Goal: Task Accomplishment & Management: Manage account settings

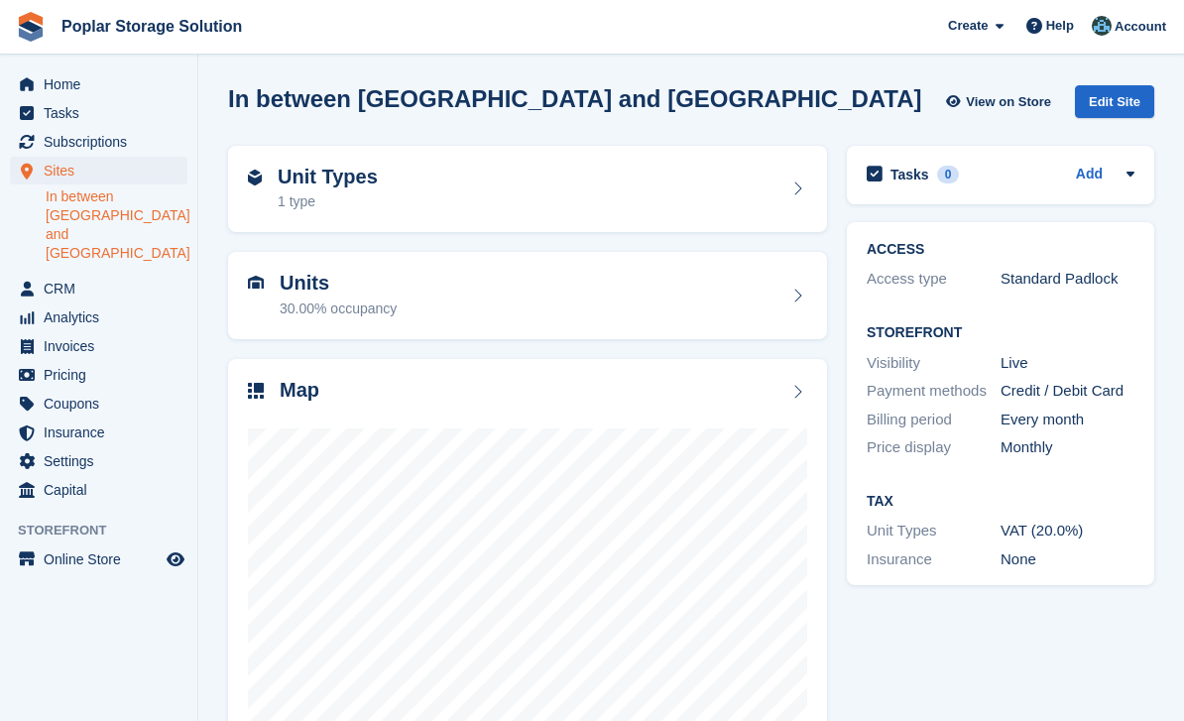
click at [137, 214] on link "In between [GEOGRAPHIC_DATA] and [GEOGRAPHIC_DATA]" at bounding box center [117, 224] width 142 height 75
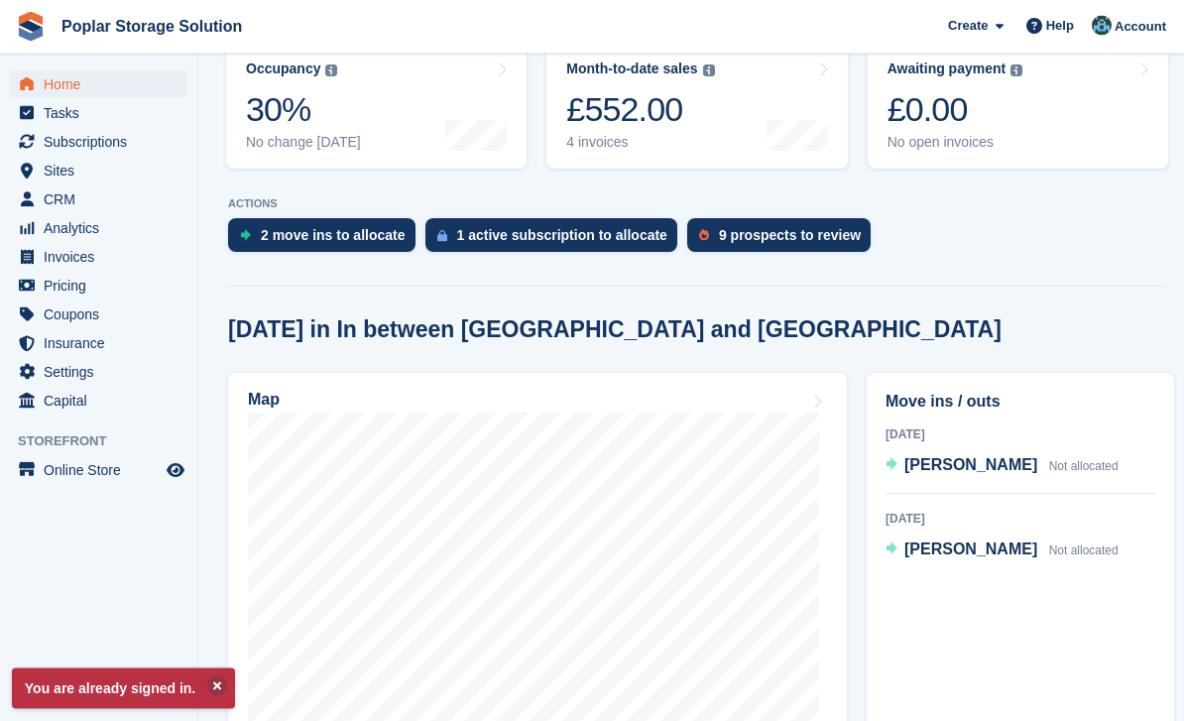
scroll to position [273, 0]
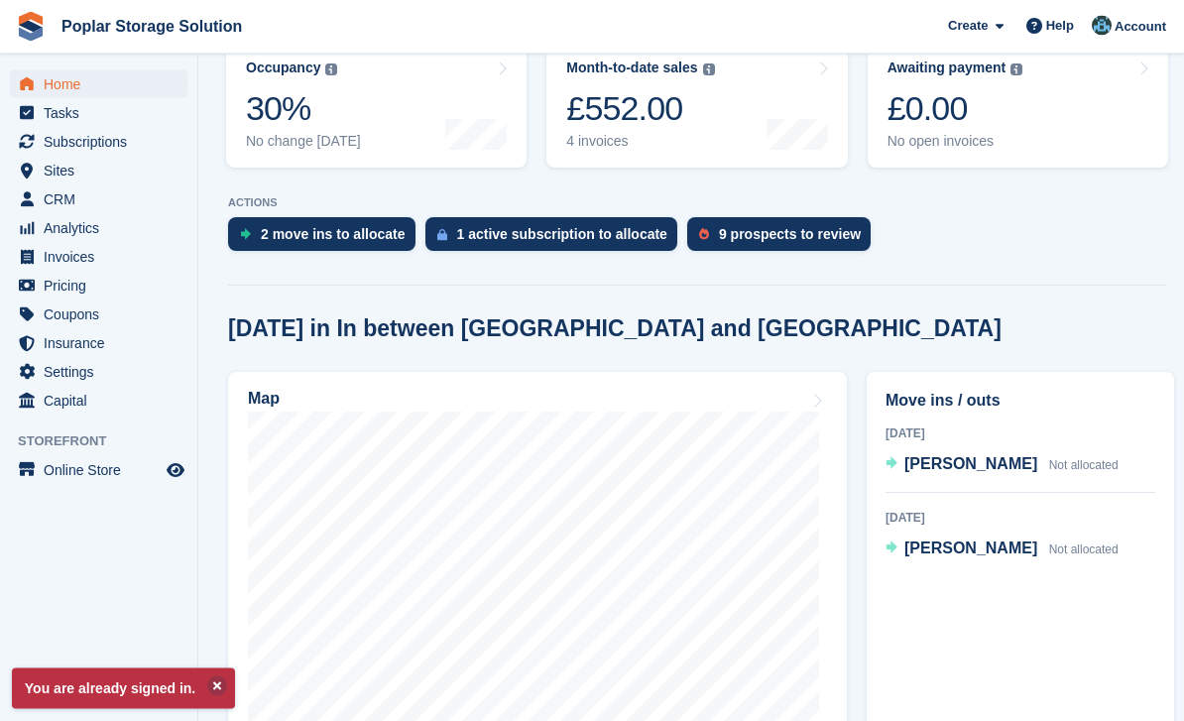
click at [1022, 463] on span "[PERSON_NAME]" at bounding box center [970, 464] width 133 height 17
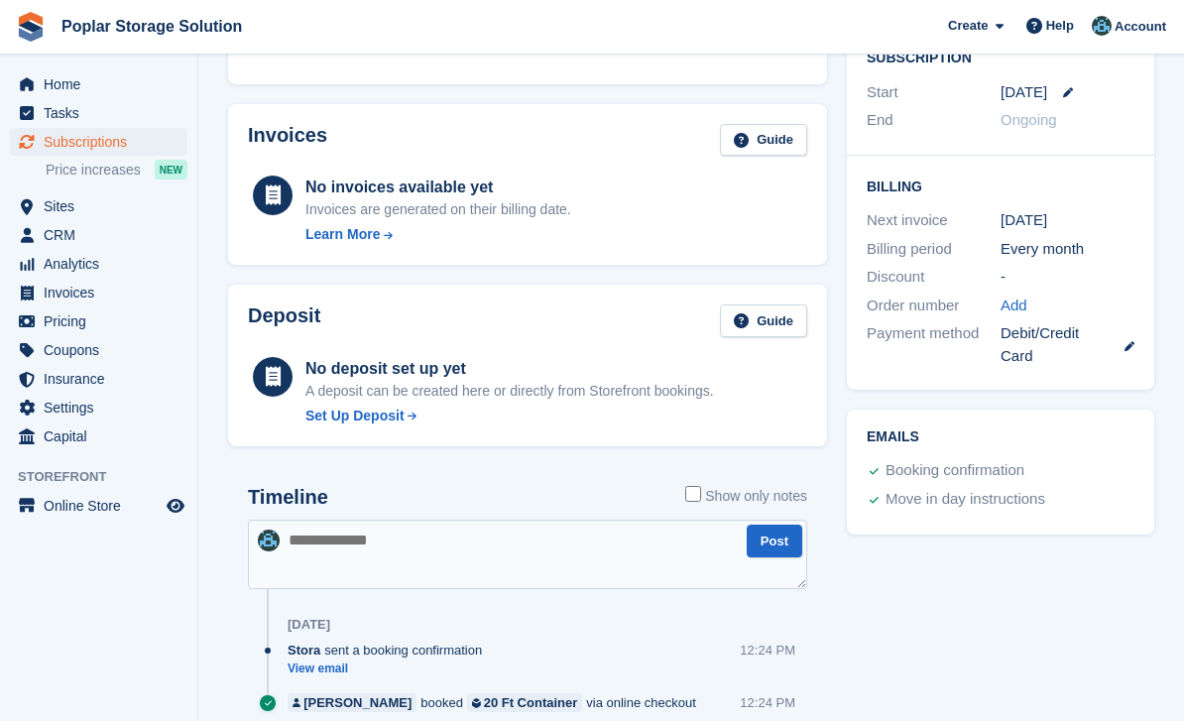
scroll to position [469, 0]
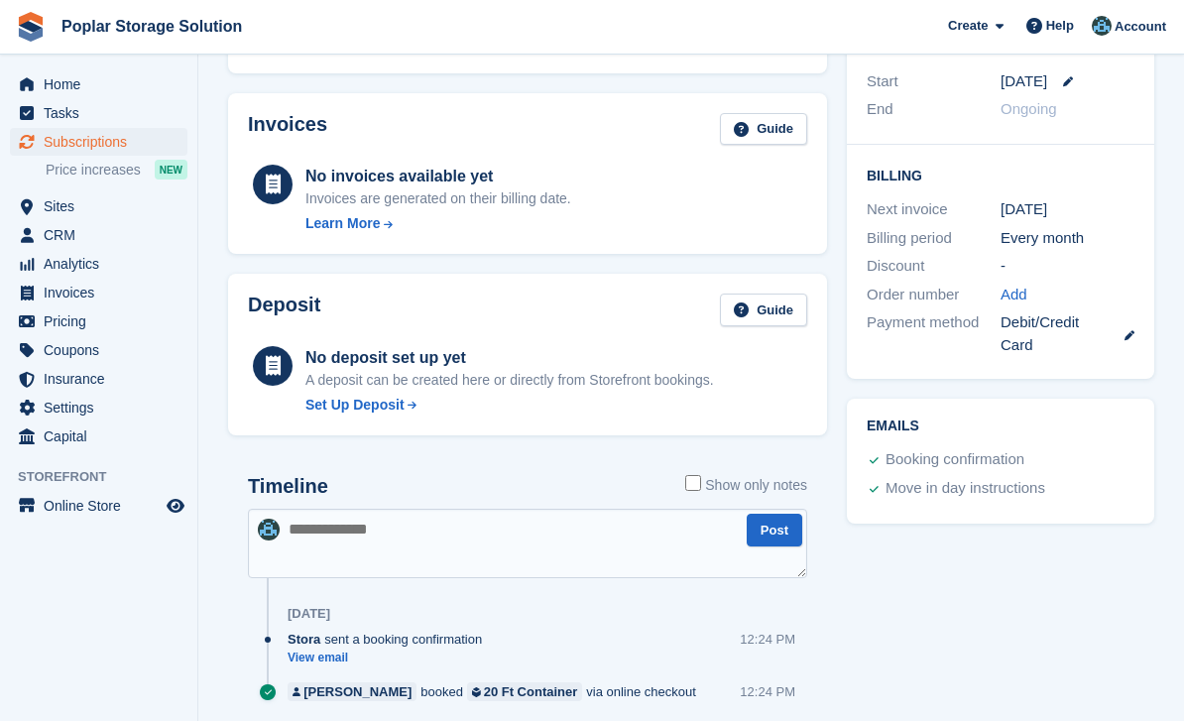
click at [1032, 635] on div "Tasks 0 Add No tasks related to Subscription #102346 Booking Customer Nicholas …" at bounding box center [1000, 218] width 327 height 1100
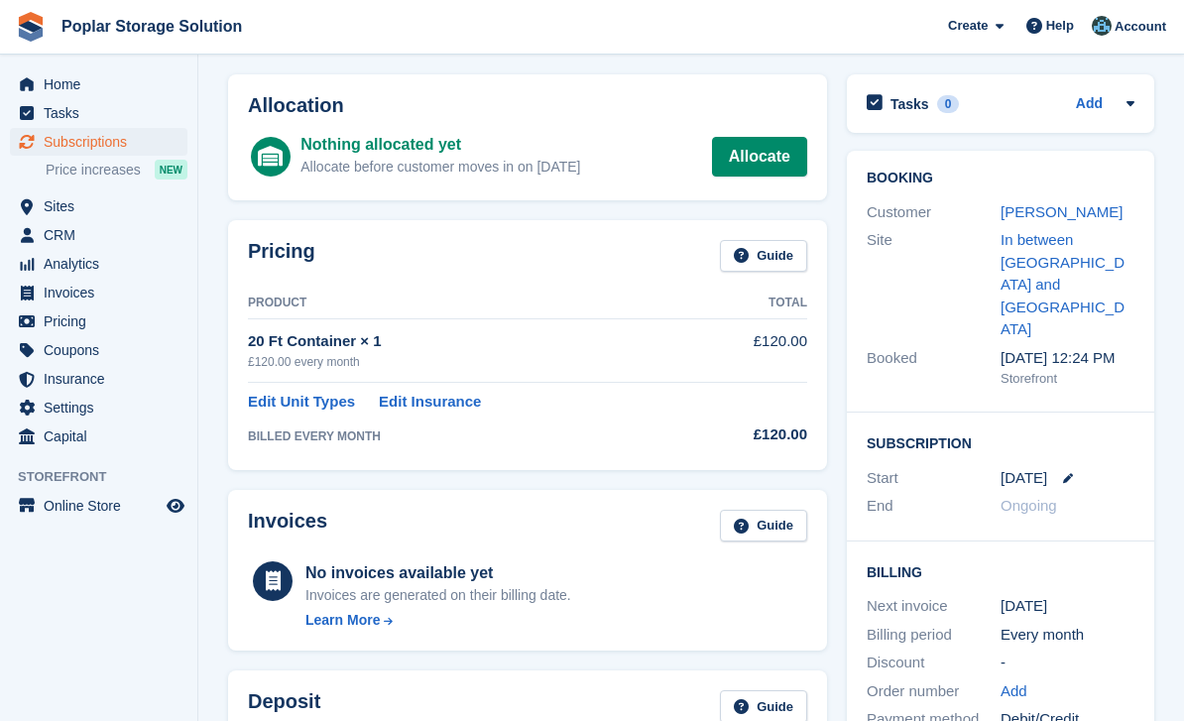
scroll to position [45, 0]
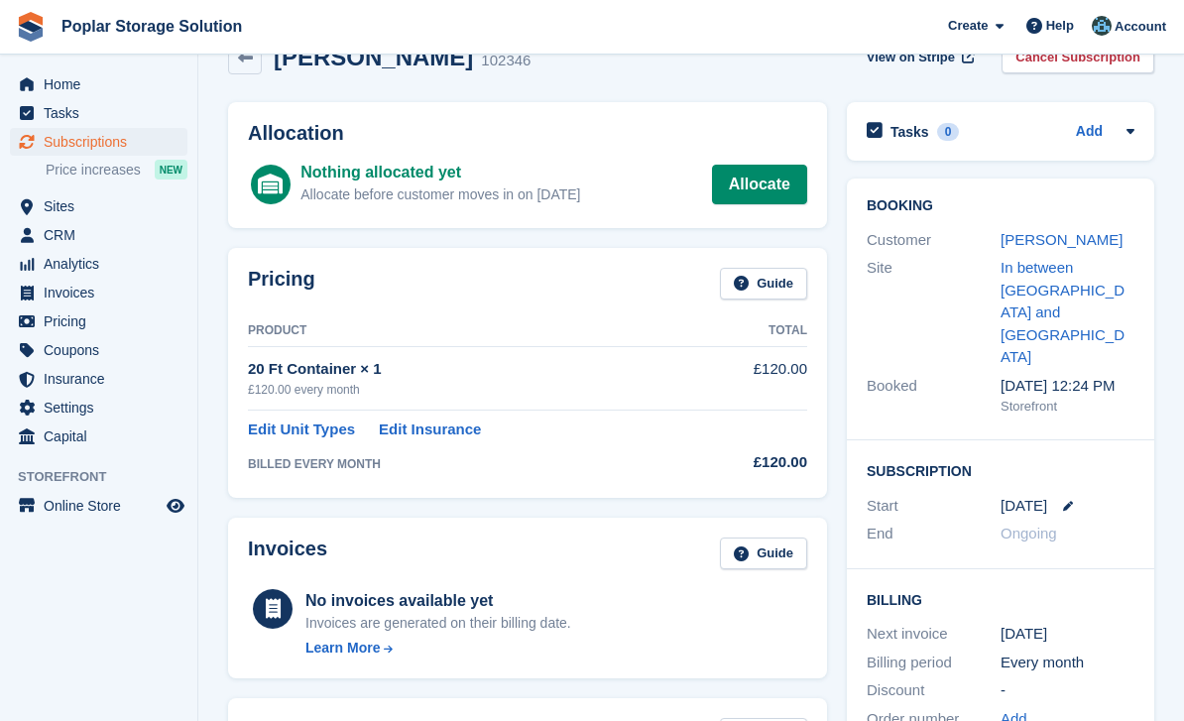
click at [1089, 280] on link "In between [GEOGRAPHIC_DATA] and [GEOGRAPHIC_DATA]" at bounding box center [1062, 312] width 124 height 106
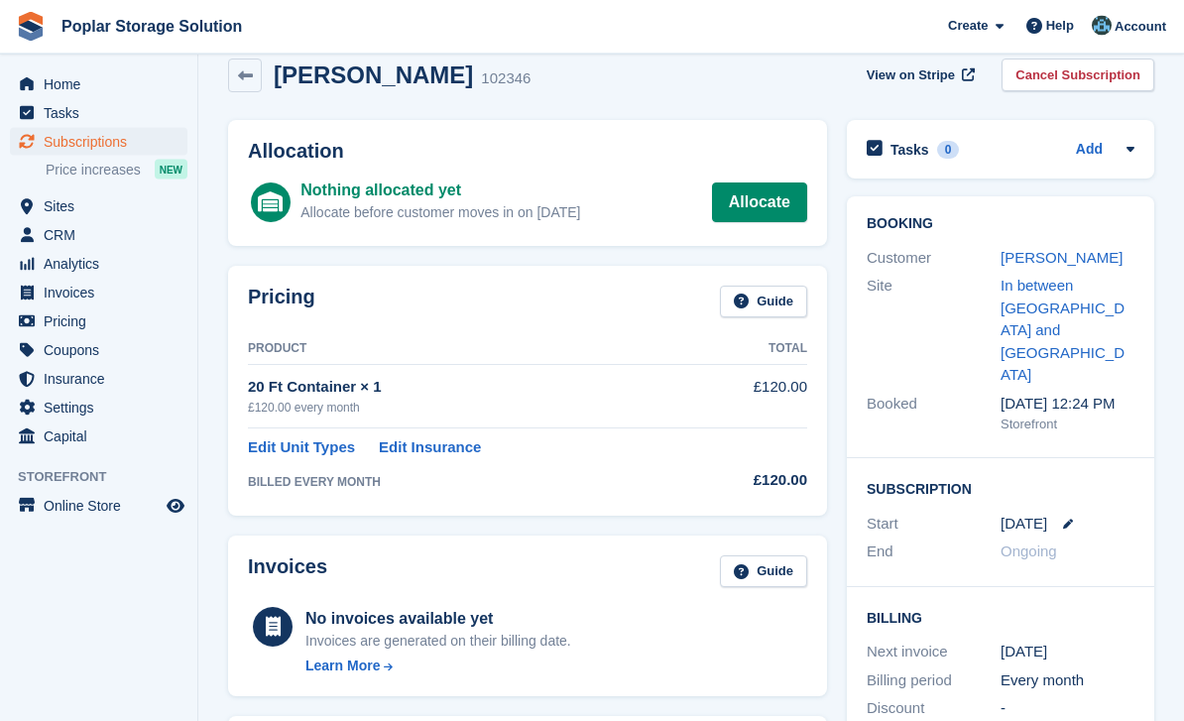
scroll to position [0, 0]
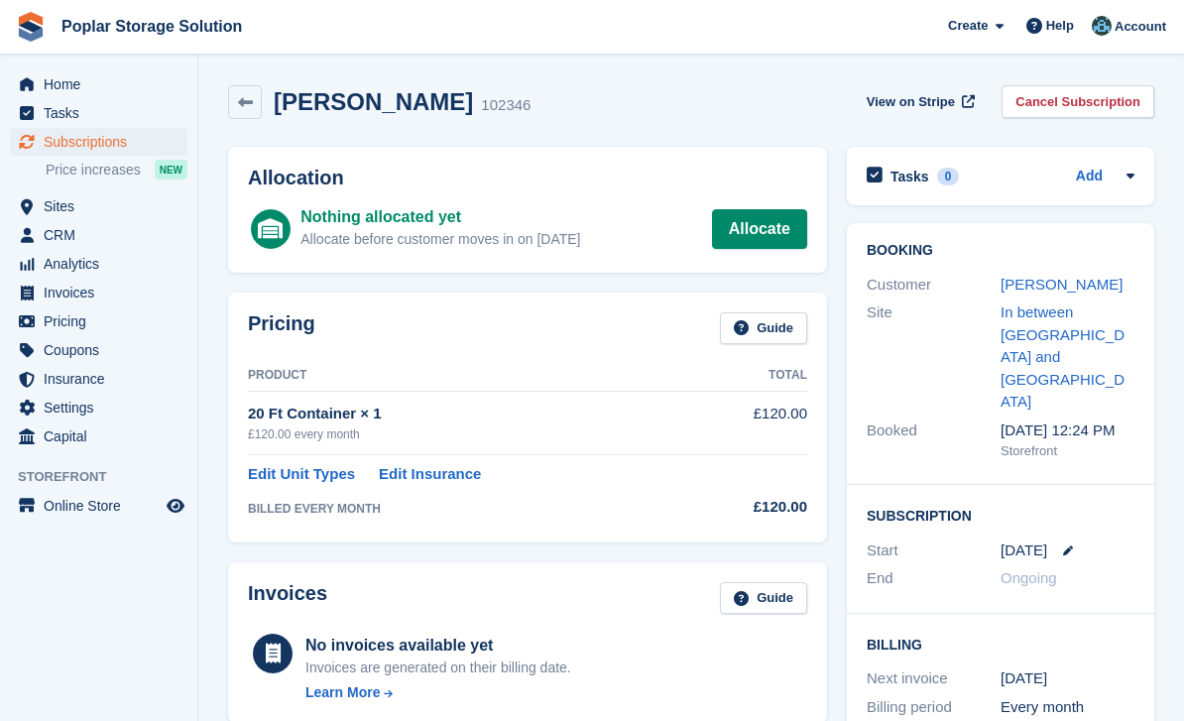
click at [314, 125] on div "Nicholas Kirkland 102346 View on Stripe Cancel Subscription" at bounding box center [691, 105] width 946 height 61
click at [500, 108] on div "102346" at bounding box center [506, 105] width 50 height 23
click at [1066, 334] on link "In between [GEOGRAPHIC_DATA] and [GEOGRAPHIC_DATA]" at bounding box center [1062, 356] width 124 height 106
click at [923, 98] on span "View on Stripe" at bounding box center [910, 102] width 88 height 20
